Goal: Transaction & Acquisition: Purchase product/service

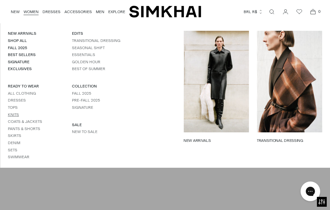
click at [15, 115] on link "Knits" at bounding box center [13, 114] width 11 height 5
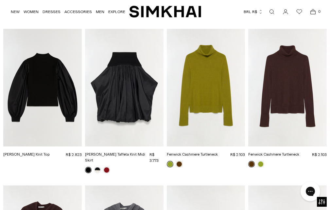
scroll to position [1667, 0]
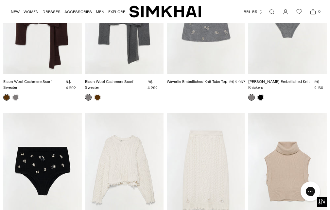
click at [0, 0] on img "Alivia Knit Mini Dress" at bounding box center [0, 0] width 0 height 0
